Goal: Task Accomplishment & Management: Manage account settings

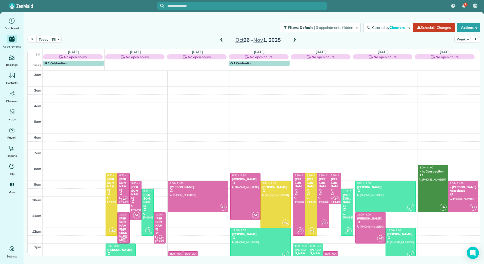
scroll to position [74, 0]
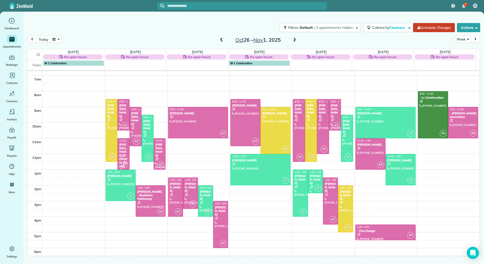
click at [222, 38] on span at bounding box center [222, 40] width 6 height 5
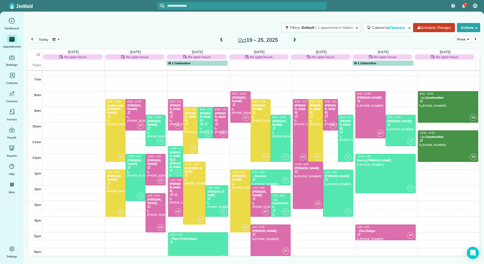
click at [222, 38] on span at bounding box center [222, 40] width 6 height 5
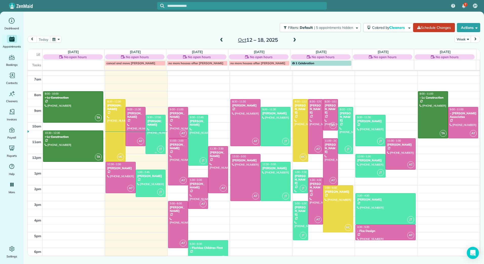
click at [157, 126] on div "[PERSON_NAME]" at bounding box center [155, 123] width 17 height 7
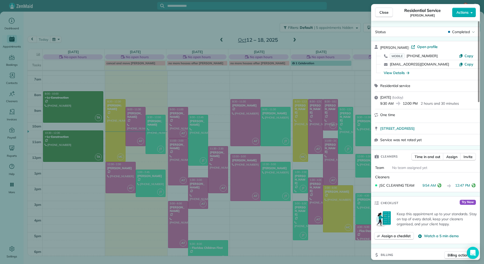
click at [14, 126] on div "Close Residential Service Laura Sinclair Actions Status Completed Laura Sinclai…" at bounding box center [242, 132] width 484 height 264
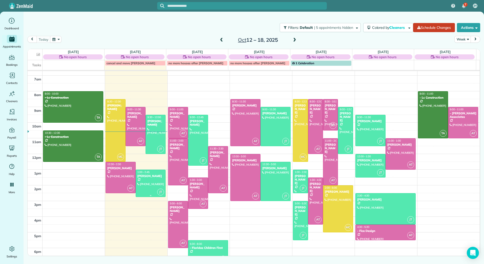
click at [161, 180] on div at bounding box center [151, 183] width 30 height 27
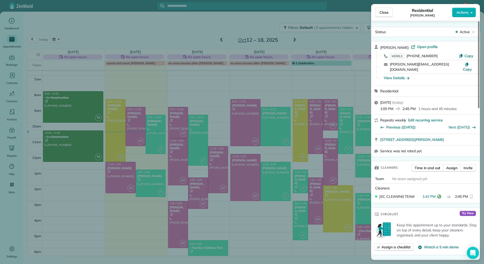
click at [152, 188] on div "Close Residential Jean Forney Actions Status Active Jean Forney · Open profile …" at bounding box center [242, 132] width 484 height 264
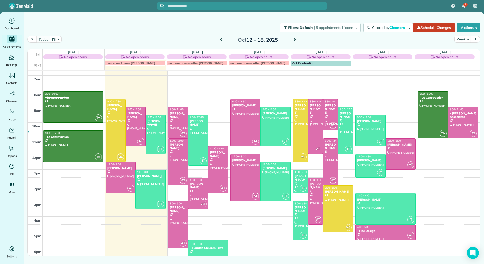
drag, startPoint x: 149, startPoint y: 197, endPoint x: 149, endPoint y: 206, distance: 8.9
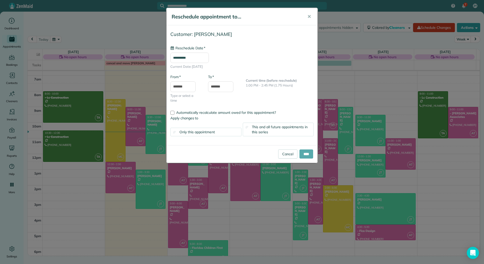
type input "**********"
click at [305, 153] on input "****" at bounding box center [307, 154] width 14 height 9
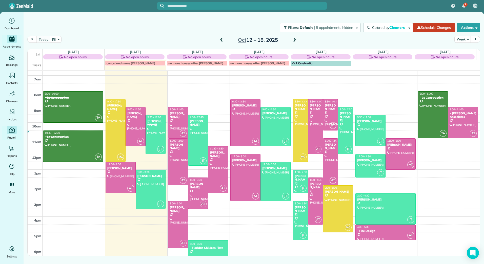
click at [10, 133] on icon "Main" at bounding box center [11, 130] width 7 height 7
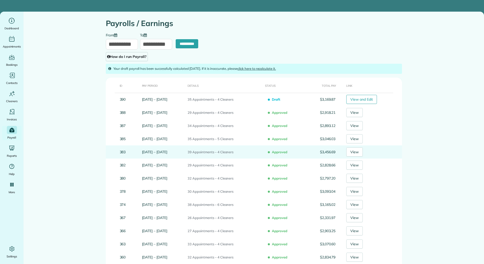
type input "**********"
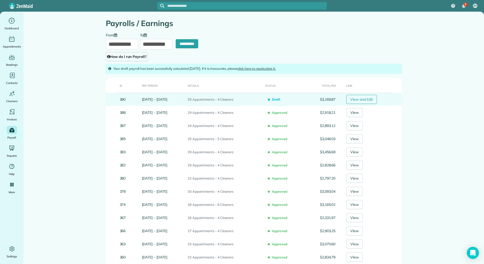
click at [377, 96] on link "View and Edit" at bounding box center [361, 99] width 31 height 9
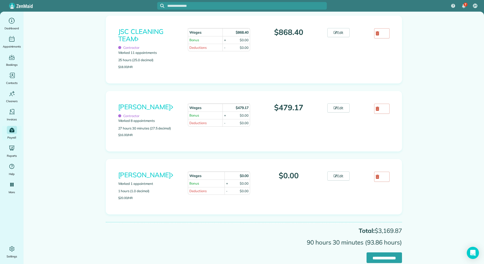
scroll to position [153, 0]
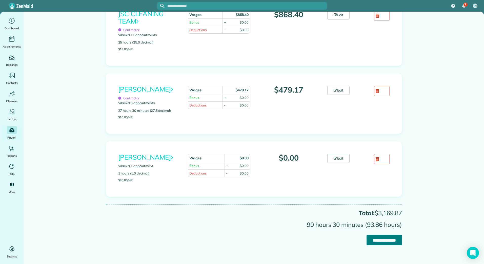
click at [372, 237] on input "**********" at bounding box center [384, 240] width 35 height 11
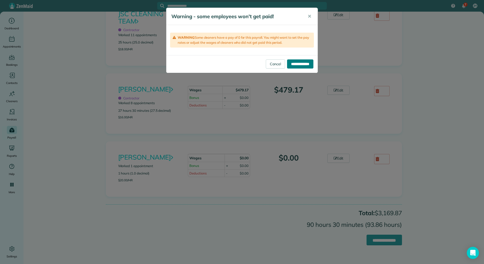
click at [299, 65] on input "**********" at bounding box center [300, 64] width 26 height 9
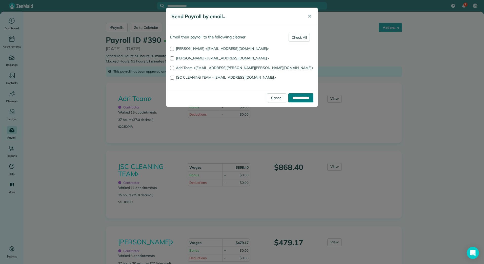
click at [301, 97] on input "**********" at bounding box center [300, 97] width 25 height 9
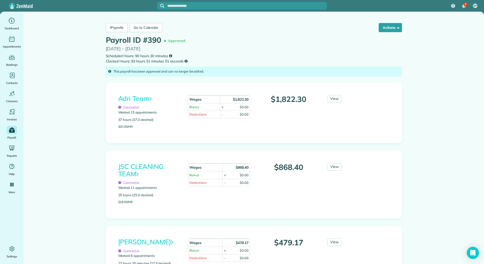
click at [14, 129] on icon "Main" at bounding box center [12, 129] width 6 height 5
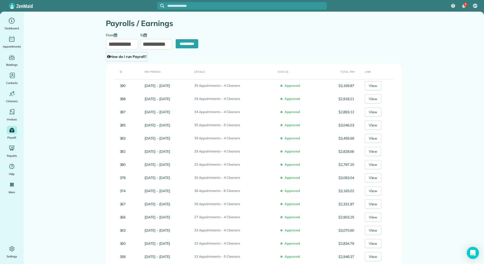
type input "**********"
drag, startPoint x: 126, startPoint y: 47, endPoint x: 128, endPoint y: 9, distance: 37.8
click at [128, 33] on div "**********" at bounding box center [122, 41] width 32 height 17
click at [120, 86] on link "13" at bounding box center [119, 87] width 7 height 7
click at [145, 44] on input "**********" at bounding box center [156, 44] width 32 height 11
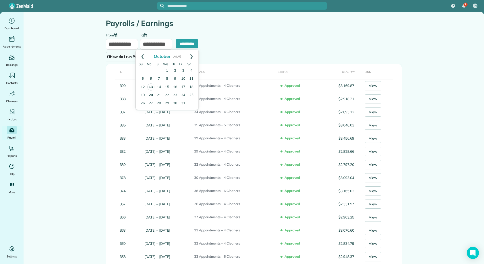
click at [149, 88] on link "13" at bounding box center [150, 87] width 7 height 7
type input "**********"
click at [187, 44] on input "**********" at bounding box center [187, 43] width 23 height 9
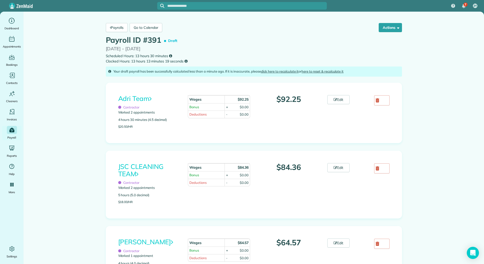
click at [130, 168] on link "JSC CLEANING TEAM" at bounding box center [141, 171] width 46 height 16
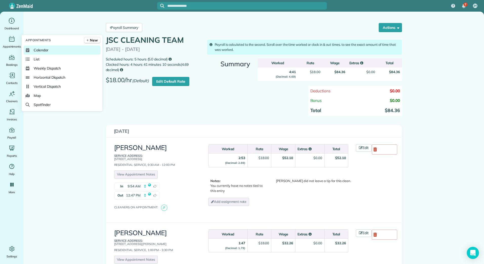
click at [42, 49] on span "Calendar" at bounding box center [41, 50] width 15 height 5
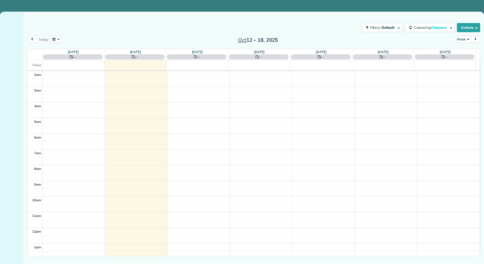
scroll to position [74, 0]
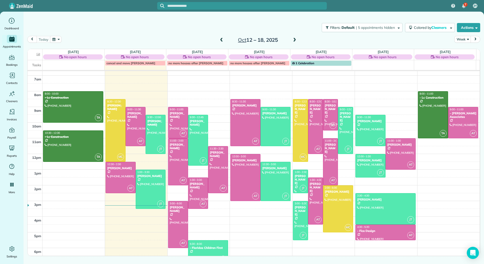
click at [223, 40] on span at bounding box center [222, 40] width 6 height 5
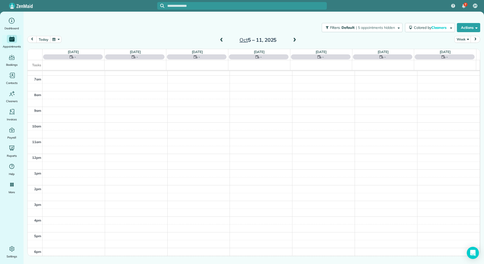
click at [223, 40] on span at bounding box center [222, 40] width 6 height 5
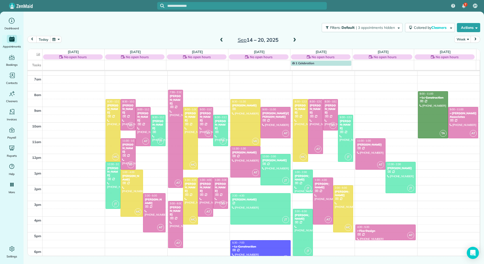
click at [223, 40] on span at bounding box center [222, 40] width 6 height 5
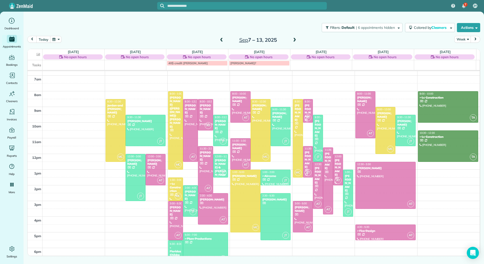
click at [223, 40] on span at bounding box center [222, 40] width 6 height 5
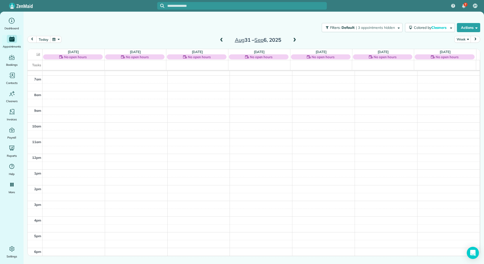
click at [223, 40] on span at bounding box center [222, 40] width 6 height 5
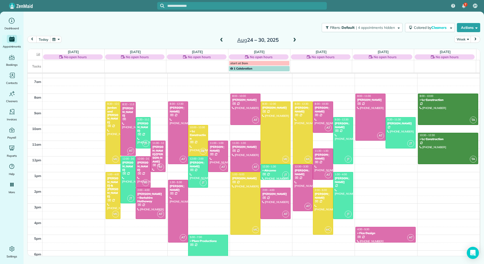
click at [125, 120] on div at bounding box center [128, 128] width 14 height 53
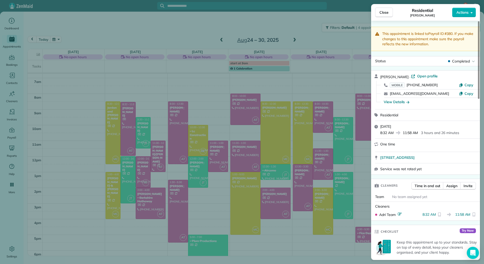
scroll to position [26, 0]
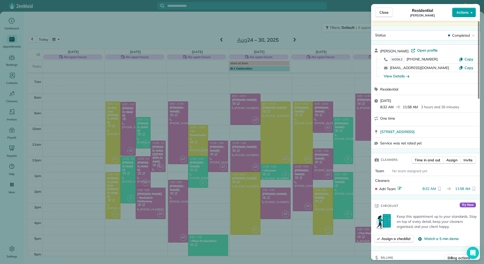
click at [467, 14] on span "Actions" at bounding box center [463, 12] width 12 height 5
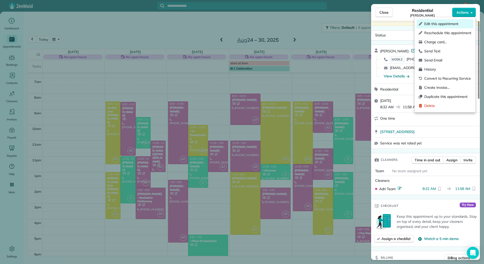
drag, startPoint x: 447, startPoint y: 42, endPoint x: 447, endPoint y: 27, distance: 14.7
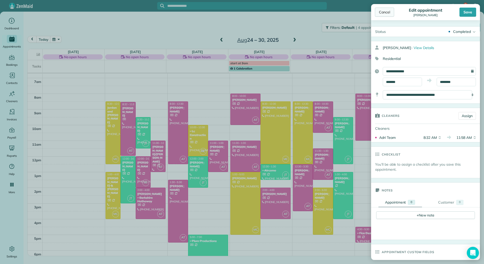
click at [387, 13] on div "Cancel" at bounding box center [384, 12] width 19 height 9
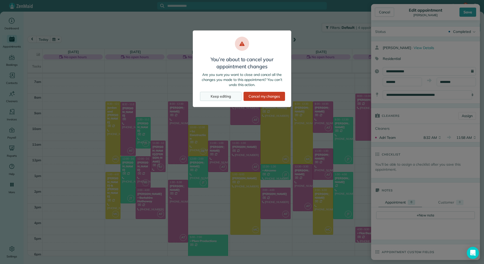
click at [220, 97] on div "Keep editing" at bounding box center [221, 96] width 42 height 9
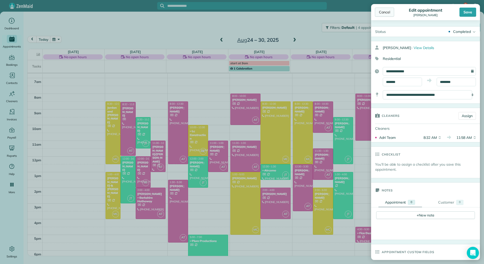
click at [389, 14] on div "Cancel" at bounding box center [384, 12] width 19 height 9
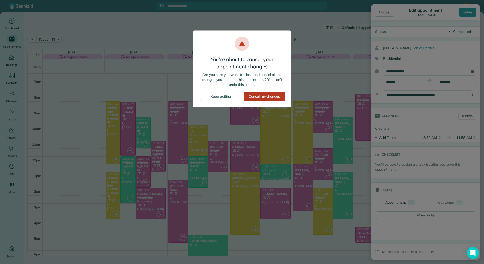
click at [259, 95] on div "Cancel my changes" at bounding box center [265, 96] width 42 height 9
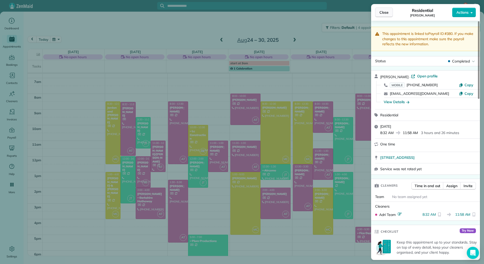
click at [385, 10] on span "Close" at bounding box center [384, 12] width 9 height 5
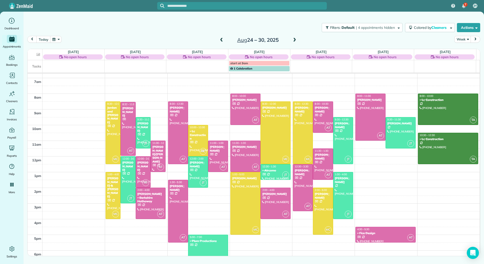
click at [294, 40] on span at bounding box center [295, 40] width 6 height 5
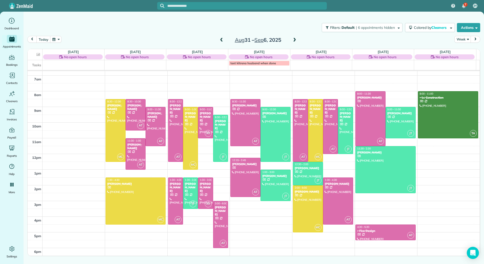
click at [294, 40] on span at bounding box center [295, 40] width 6 height 5
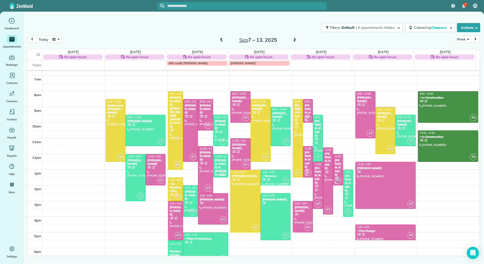
click at [294, 40] on span at bounding box center [295, 40] width 6 height 5
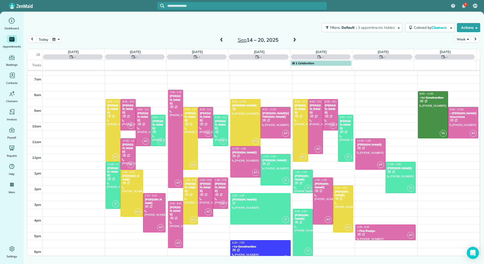
click at [294, 40] on span at bounding box center [295, 40] width 6 height 5
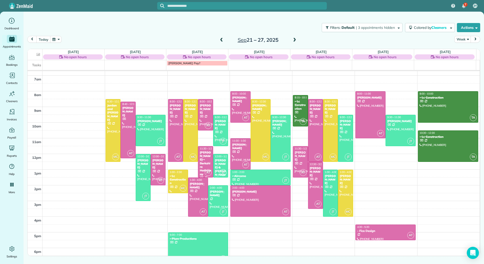
click at [294, 40] on span at bounding box center [295, 40] width 6 height 5
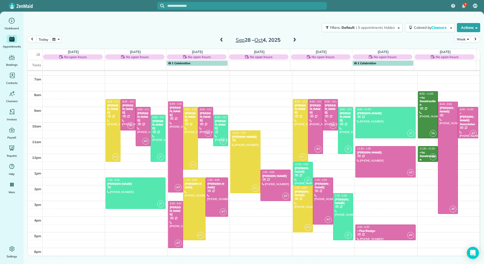
click at [294, 40] on span at bounding box center [295, 40] width 6 height 5
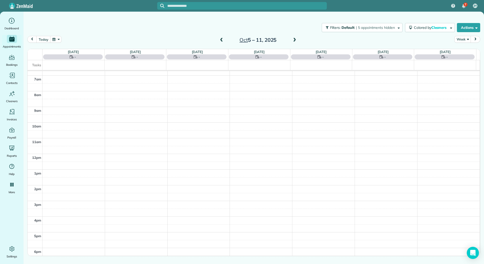
click at [294, 40] on span at bounding box center [295, 40] width 6 height 5
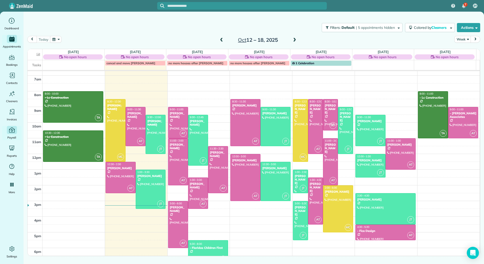
click at [12, 131] on icon "Main" at bounding box center [11, 130] width 7 height 7
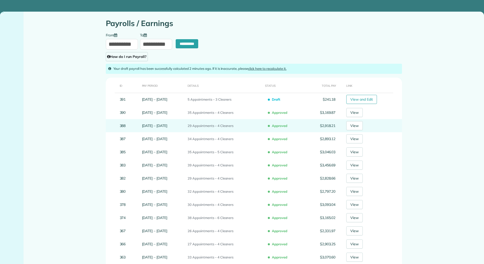
type input "**********"
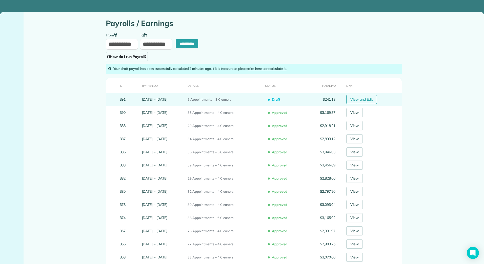
click at [356, 101] on link "View and Edit" at bounding box center [361, 99] width 31 height 9
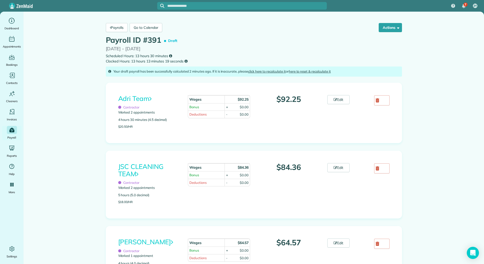
click at [142, 167] on link "JSC CLEANING TEAM" at bounding box center [141, 171] width 46 height 16
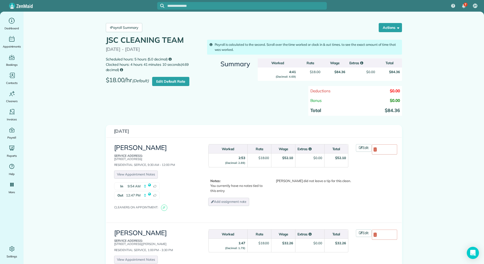
click at [63, 82] on main "Payroll Summary Actions Delete JSC CLEANING TEAM Payroll JSC CLEANING TEAM 10/1…" at bounding box center [254, 217] width 461 height 410
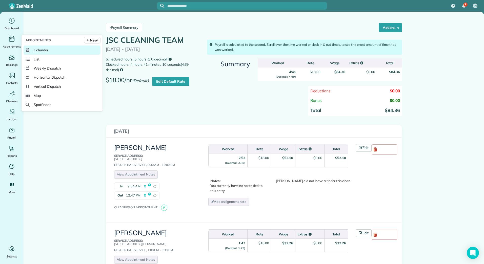
click at [34, 46] on link "Calendar" at bounding box center [62, 50] width 77 height 9
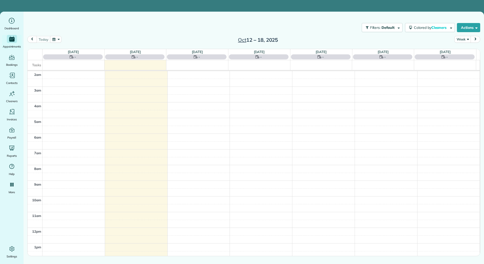
scroll to position [74, 0]
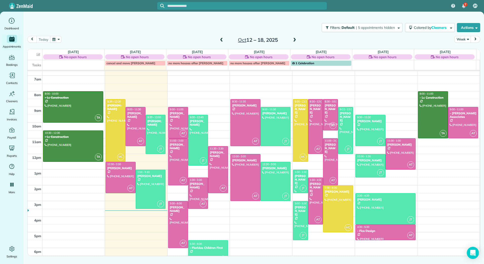
click at [223, 39] on span at bounding box center [222, 40] width 6 height 5
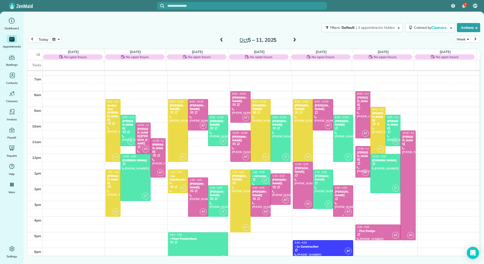
click at [346, 197] on div "[PERSON_NAME]" at bounding box center [343, 193] width 17 height 7
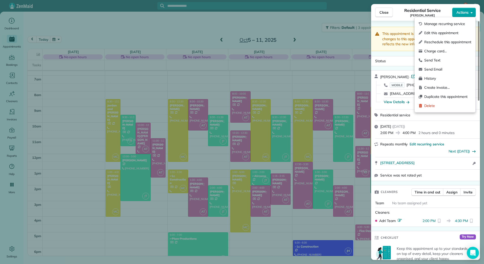
click at [462, 11] on span "Actions" at bounding box center [463, 12] width 12 height 5
click at [448, 32] on span "Edit this appointment" at bounding box center [448, 32] width 47 height 5
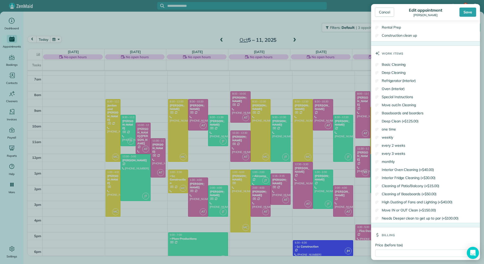
scroll to position [272, 0]
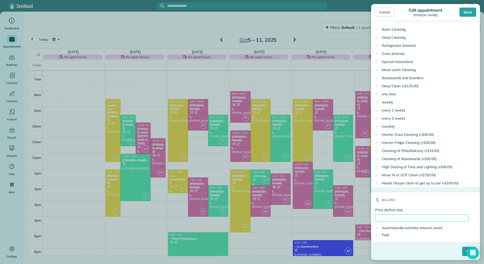
click at [384, 221] on input "Price (before tax)" at bounding box center [421, 218] width 93 height 7
type input "******"
click at [382, 233] on label "Paid" at bounding box center [382, 235] width 14 height 5
click at [462, 251] on input "****" at bounding box center [469, 251] width 14 height 9
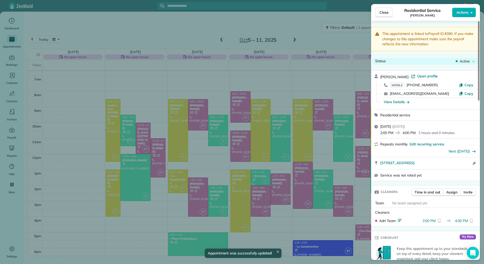
click at [459, 63] on div "Active" at bounding box center [465, 61] width 21 height 5
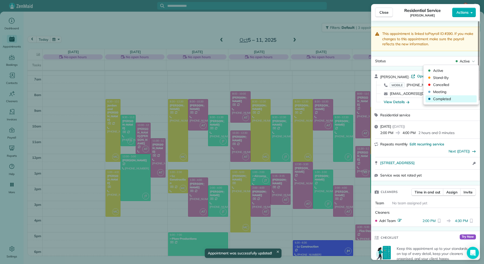
click at [449, 99] on span "Completed" at bounding box center [454, 99] width 43 height 5
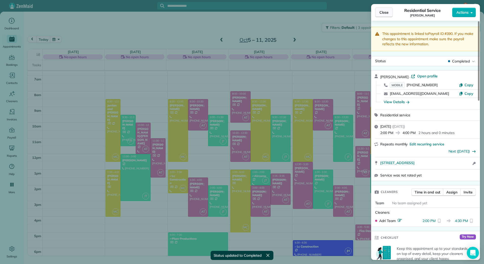
click at [379, 12] on button "Close" at bounding box center [384, 13] width 18 height 10
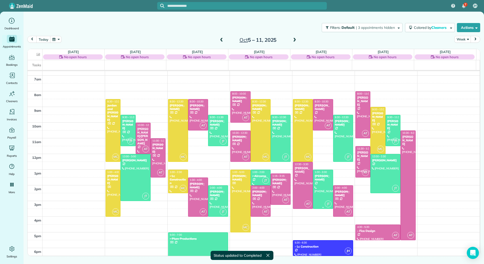
click at [319, 195] on div at bounding box center [323, 189] width 20 height 39
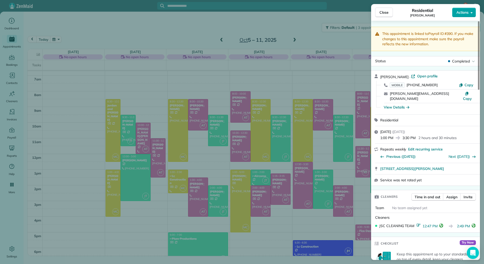
click at [470, 10] on button "Actions" at bounding box center [464, 13] width 24 height 10
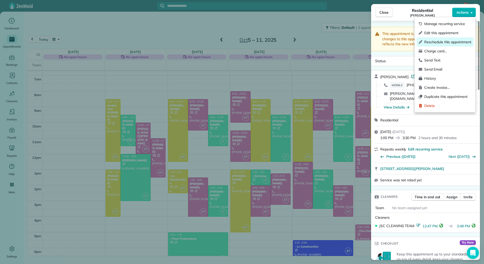
click at [435, 37] on div "Reschedule this appointment" at bounding box center [445, 41] width 57 height 9
select select "*"
select select "****"
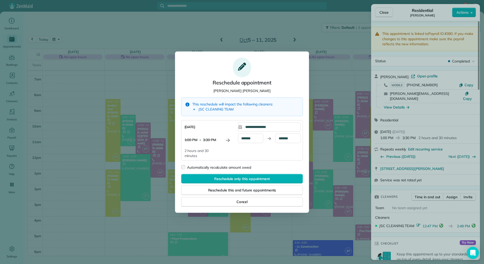
click at [435, 37] on div at bounding box center [242, 132] width 484 height 264
click at [241, 199] on div "Cancel" at bounding box center [242, 202] width 122 height 10
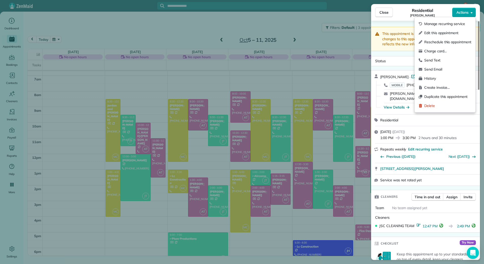
click at [469, 13] on span "Actions" at bounding box center [463, 12] width 12 height 5
click at [447, 32] on span "Edit this appointment" at bounding box center [448, 32] width 47 height 5
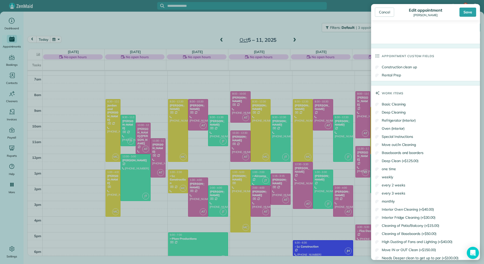
scroll to position [422, 0]
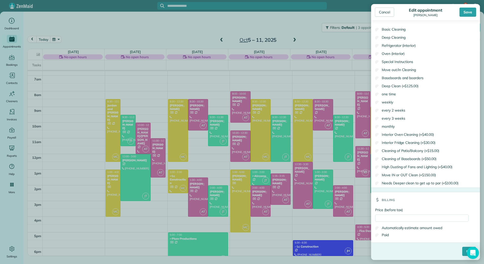
click at [382, 213] on div "Price (before tax) Automatically estimate amount owed Paid" at bounding box center [425, 225] width 109 height 35
drag, startPoint x: 375, startPoint y: 219, endPoint x: 269, endPoint y: 169, distance: 117.8
click at [375, 219] on input "Price (before tax)" at bounding box center [421, 218] width 93 height 7
type input "******"
click at [387, 237] on label "Paid" at bounding box center [382, 235] width 14 height 5
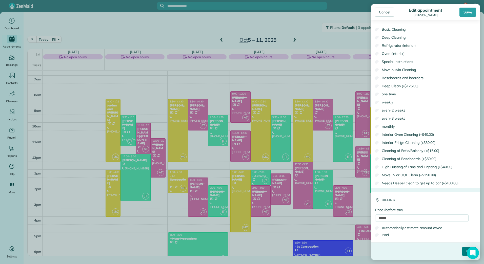
click at [462, 253] on input "****" at bounding box center [469, 251] width 14 height 9
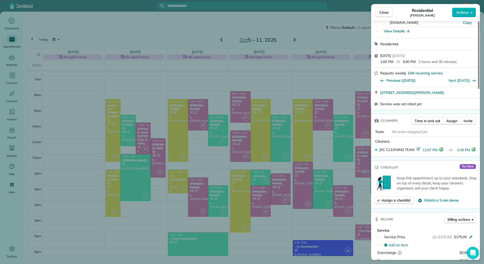
scroll to position [77, 0]
